Goal: Task Accomplishment & Management: Use online tool/utility

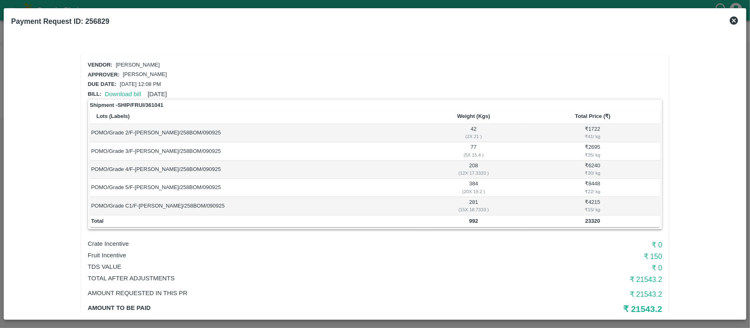
click at [469, 223] on b "992" at bounding box center [473, 221] width 9 height 6
copy b "992"
click at [591, 218] on b "23320" at bounding box center [592, 221] width 15 height 6
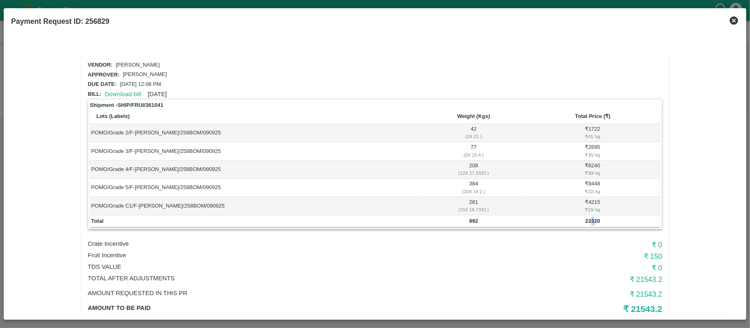
copy b "3"
click at [589, 219] on b "23320" at bounding box center [592, 221] width 15 height 6
click at [470, 221] on b "992" at bounding box center [473, 221] width 9 height 6
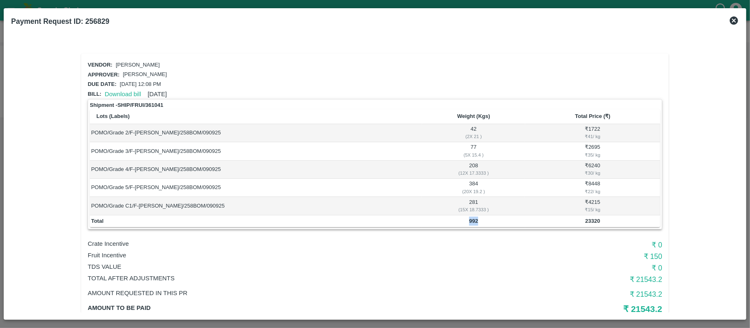
copy b "992"
